Goal: Task Accomplishment & Management: Use online tool/utility

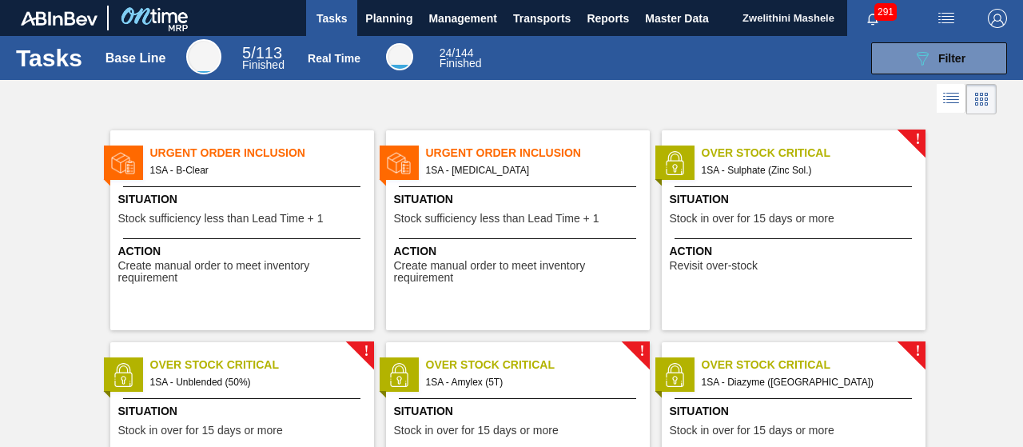
click at [594, 221] on span "Stock sufficiency less than Lead Time + 1" at bounding box center [496, 219] width 205 height 12
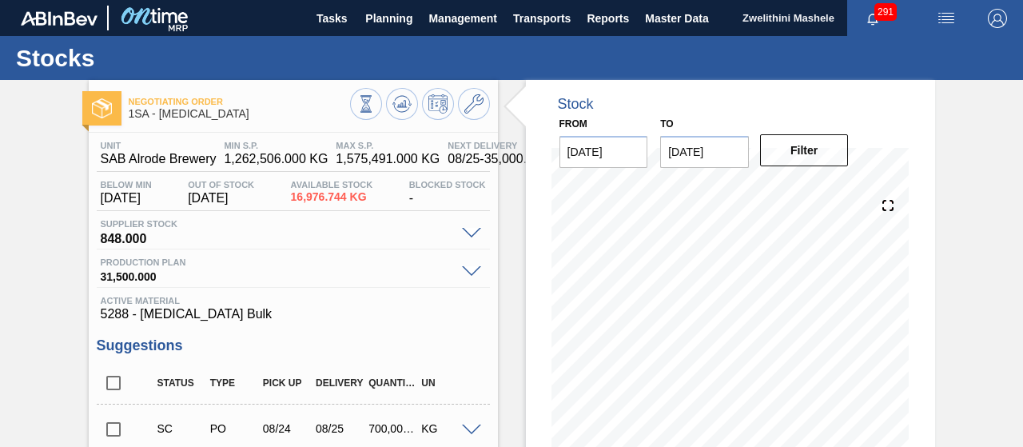
scroll to position [377, 0]
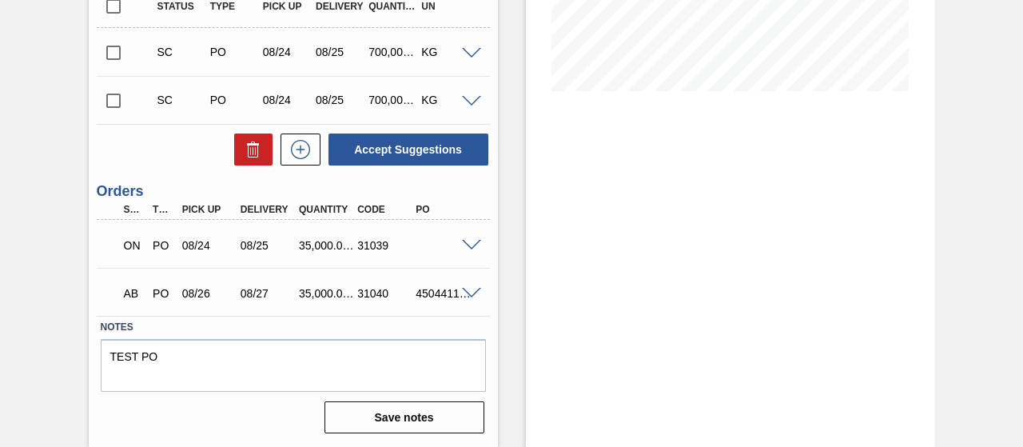
click at [475, 238] on div at bounding box center [474, 244] width 32 height 12
click at [469, 247] on span at bounding box center [471, 246] width 19 height 12
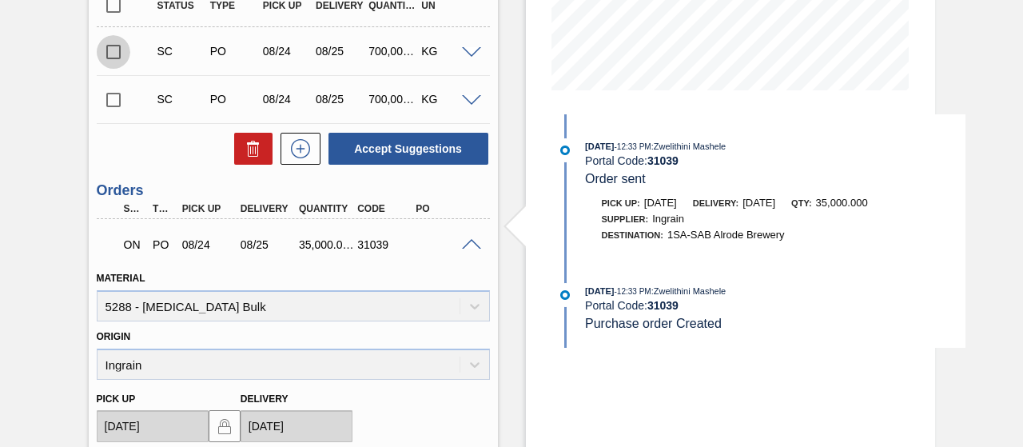
click at [110, 49] on input "checkbox" at bounding box center [114, 52] width 34 height 34
click at [113, 55] on input "checkbox" at bounding box center [114, 52] width 34 height 34
click at [468, 54] on span at bounding box center [471, 53] width 19 height 12
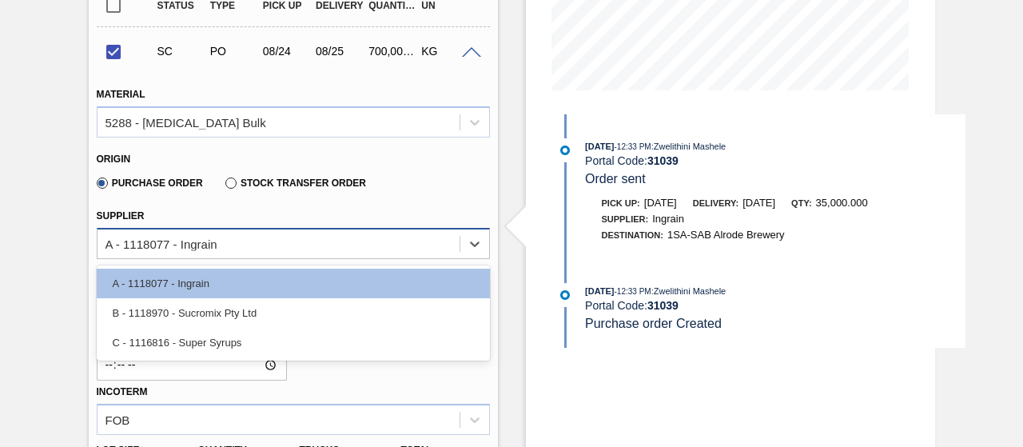
click at [373, 245] on div "A - 1118077 - Ingrain" at bounding box center [279, 243] width 362 height 23
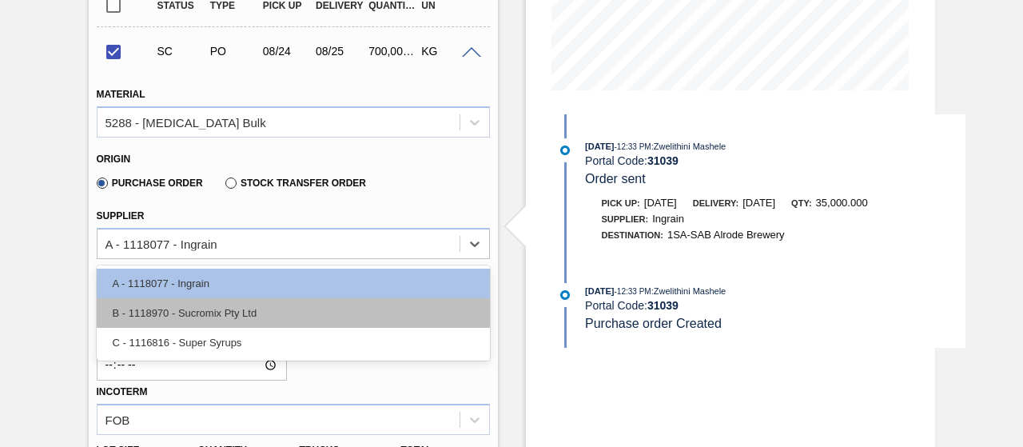
click at [228, 311] on div "B - 1118970 - Sucromix Pty Ltd" at bounding box center [293, 313] width 393 height 30
checkbox input "false"
type input "21.875"
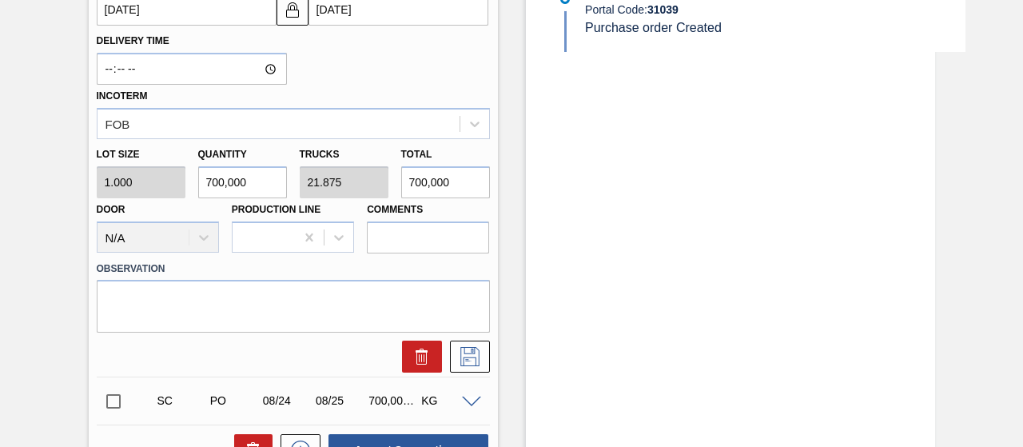
scroll to position [678, 0]
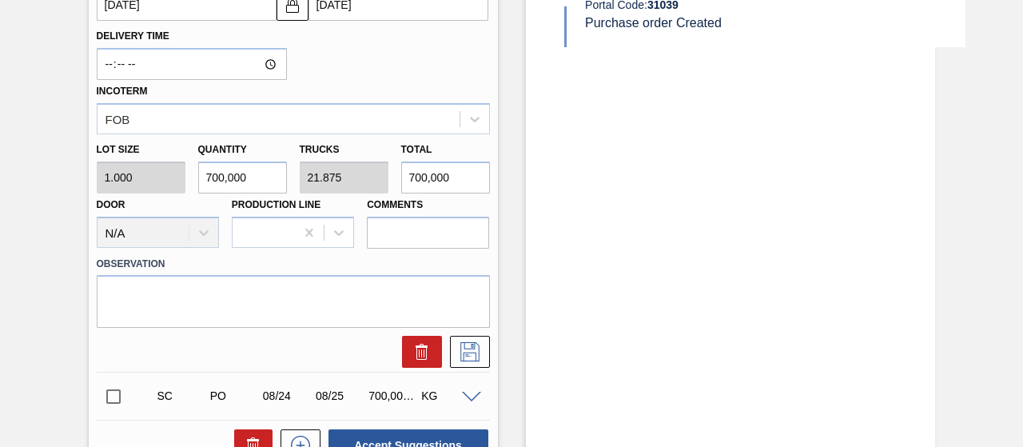
drag, startPoint x: 201, startPoint y: 177, endPoint x: 222, endPoint y: 177, distance: 20.8
click at [222, 177] on input "700,000" at bounding box center [242, 177] width 89 height 32
type input "3,000"
type input "0.094"
type input "3,000"
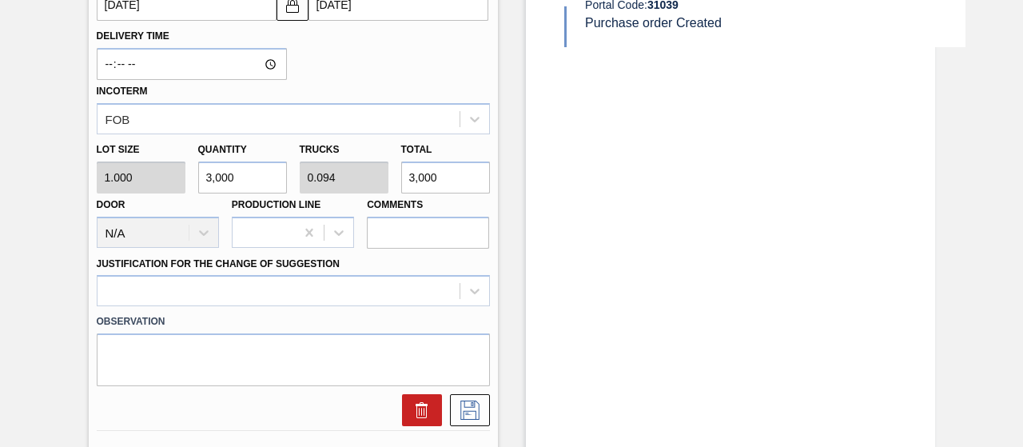
type input "35,000"
type input "1.094"
type input "35,000"
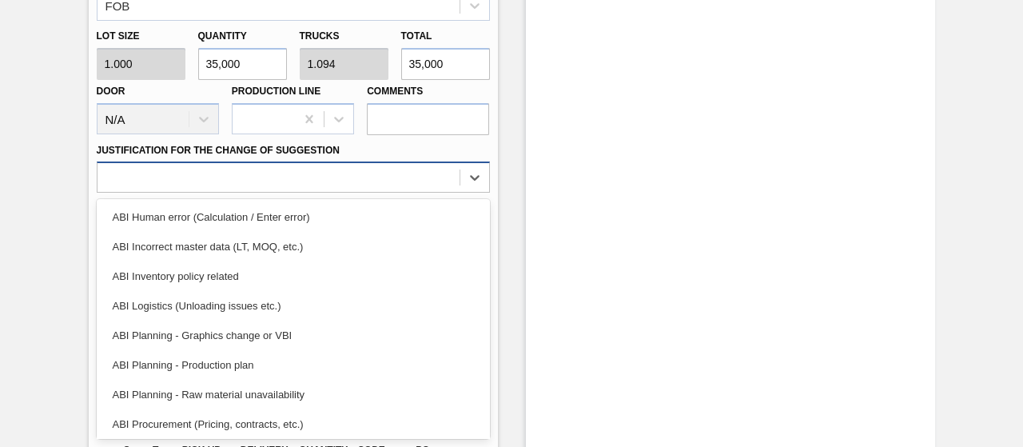
click at [222, 193] on div "option ABI Logistics (Unloading issues etc.) focused, 4 of 18. 18 results avail…" at bounding box center [293, 176] width 393 height 31
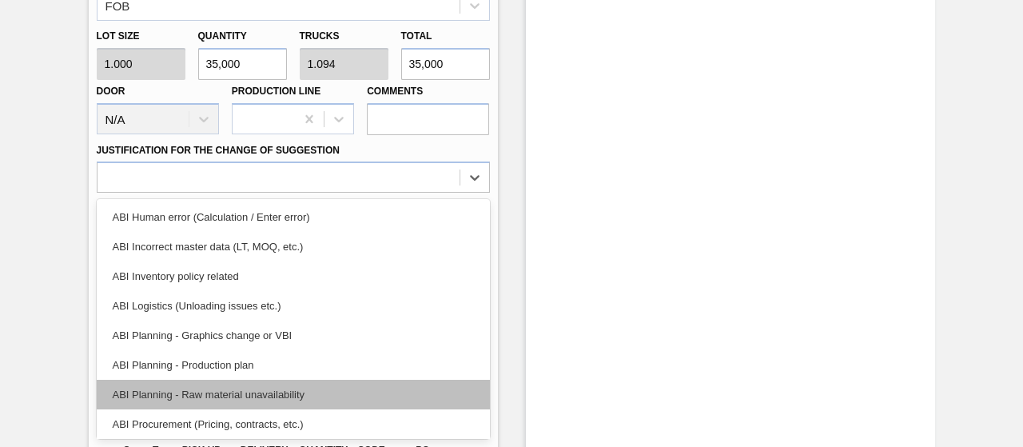
click at [227, 397] on div "ABI Planning - Raw material unavailability" at bounding box center [293, 395] width 393 height 30
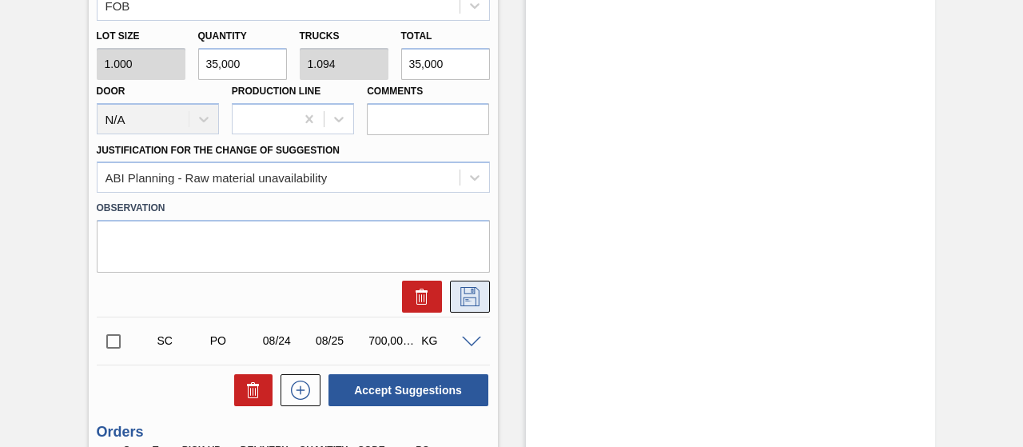
click at [459, 297] on icon at bounding box center [470, 296] width 26 height 19
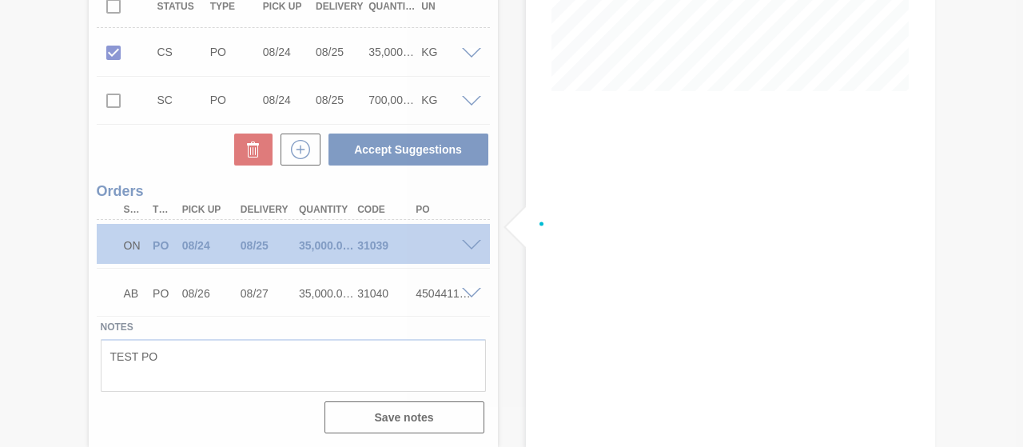
scroll to position [377, 0]
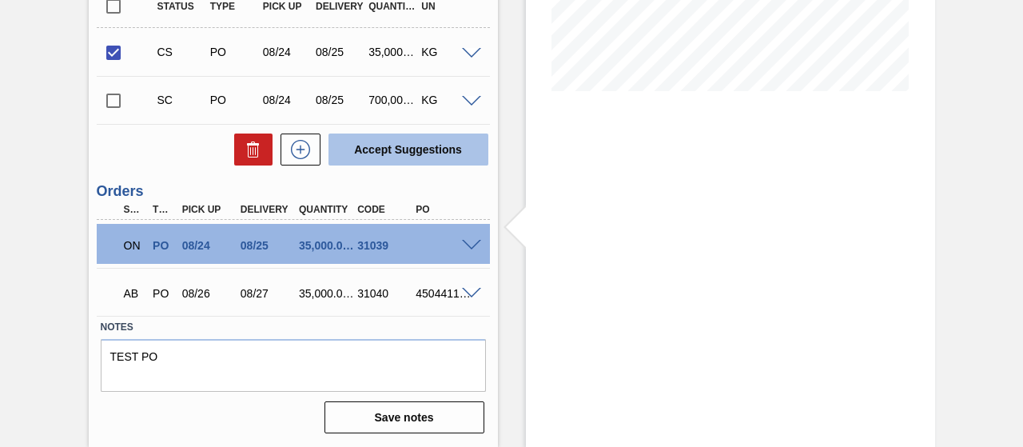
click at [412, 157] on button "Accept Suggestions" at bounding box center [409, 150] width 160 height 32
checkbox input "false"
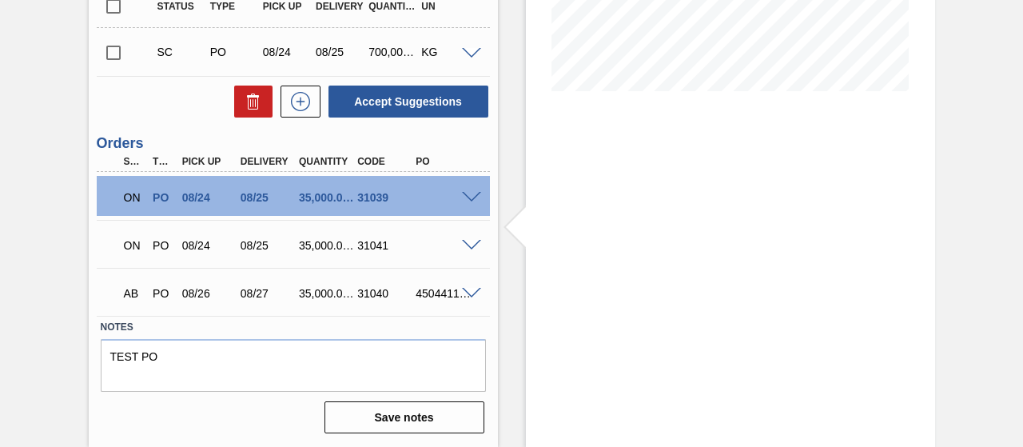
click at [467, 246] on span at bounding box center [471, 246] width 19 height 12
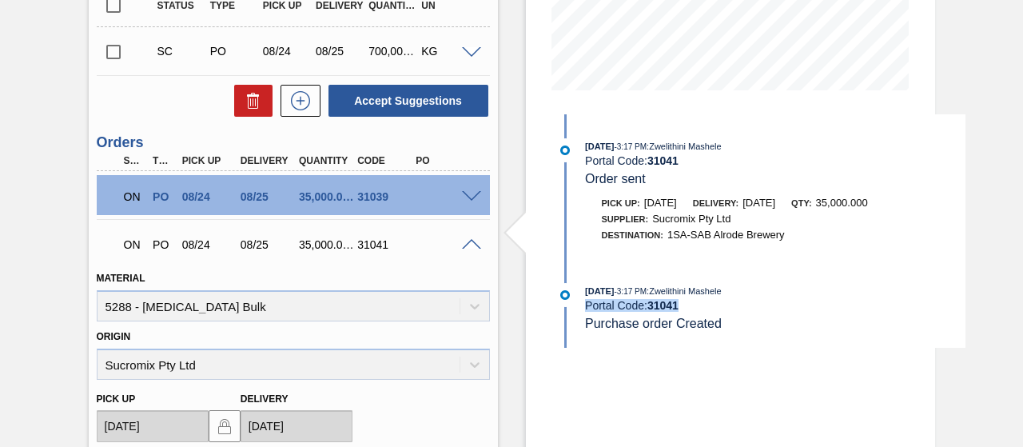
drag, startPoint x: 687, startPoint y: 307, endPoint x: 584, endPoint y: 305, distance: 103.9
click at [585, 305] on div "Portal Code: 31041" at bounding box center [775, 305] width 380 height 13
copy div "Portal Code: 31041"
click at [469, 197] on span at bounding box center [471, 197] width 19 height 12
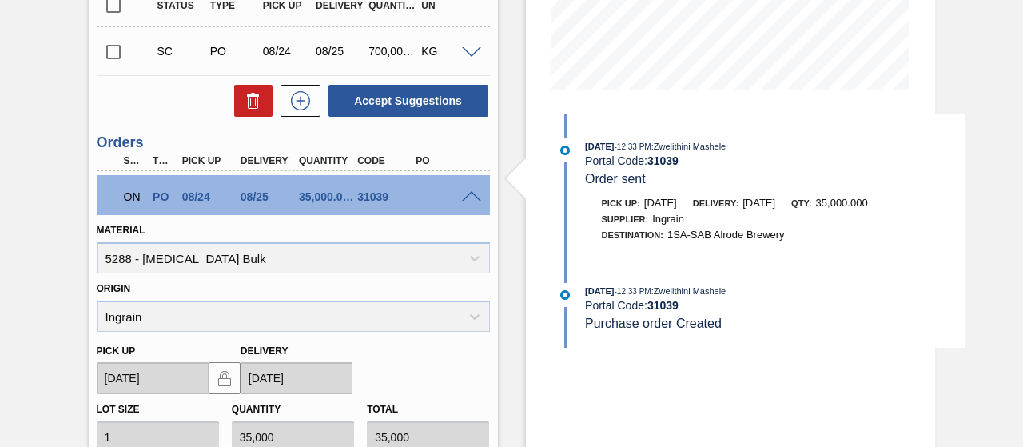
click at [465, 198] on span at bounding box center [471, 197] width 19 height 12
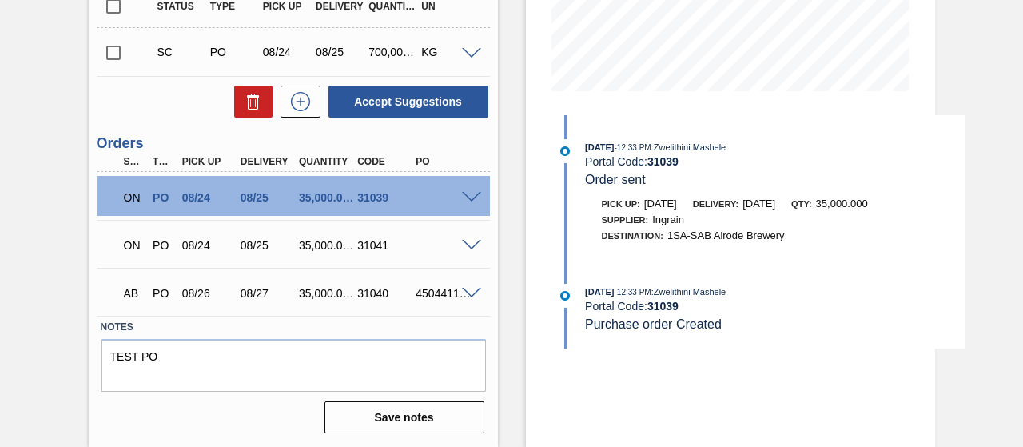
click at [469, 291] on span at bounding box center [471, 294] width 19 height 12
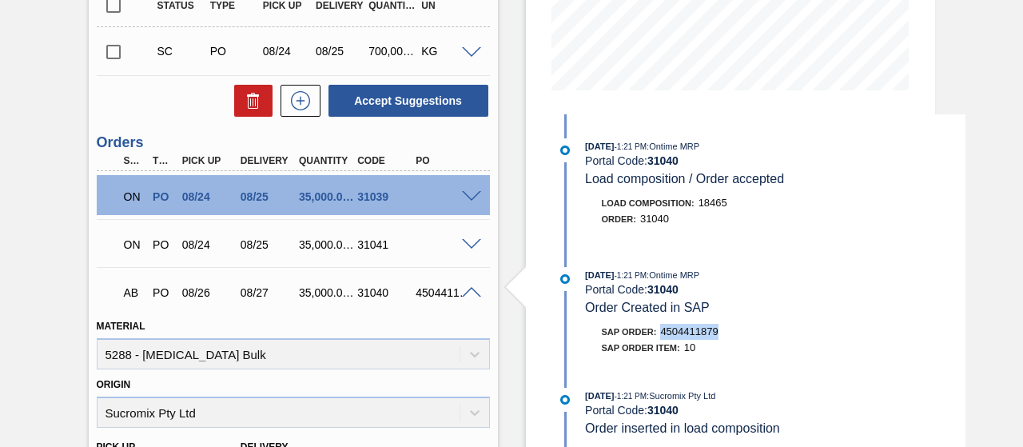
drag, startPoint x: 719, startPoint y: 335, endPoint x: 664, endPoint y: 337, distance: 56.0
click at [664, 337] on div "SAP Order: 4504411879" at bounding box center [776, 332] width 380 height 16
copy span "4504411879"
